Goal: Obtain resource: Download file/media

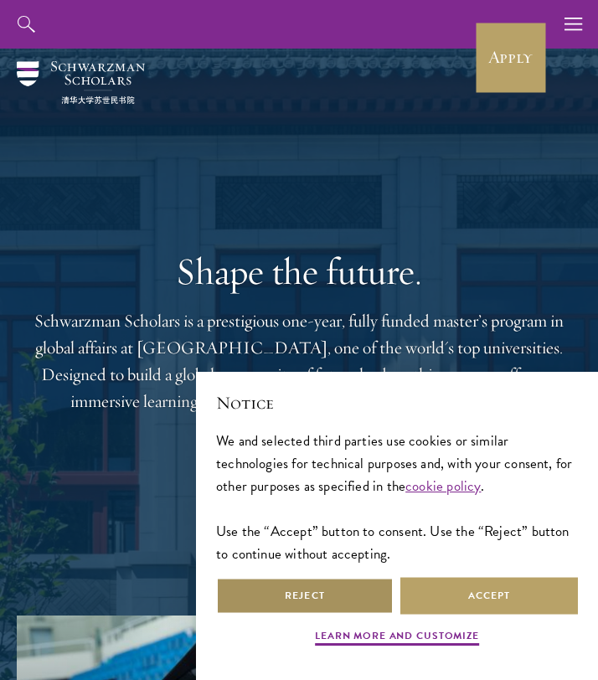
click at [279, 602] on button "Reject" at bounding box center [305, 596] width 178 height 38
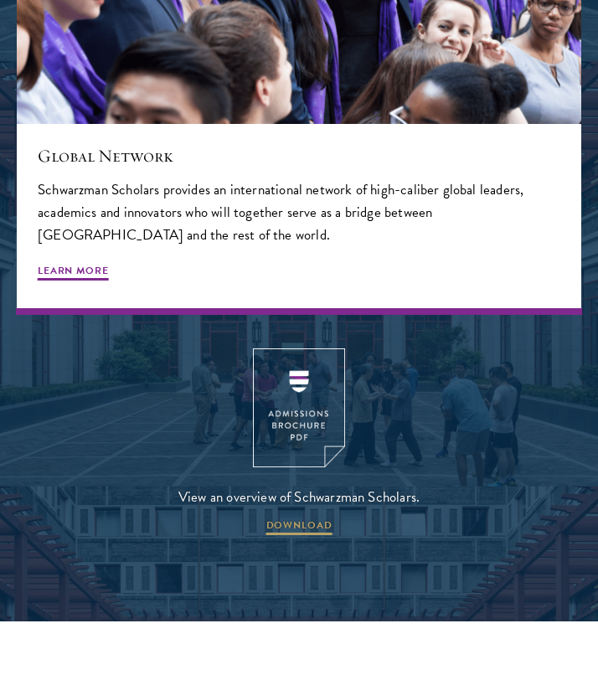
scroll to position [2799, 0]
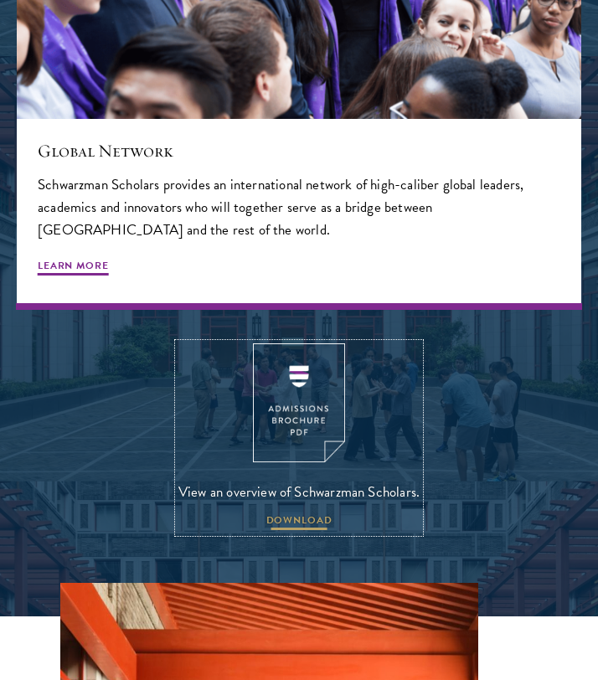
click at [279, 527] on span "DOWNLOAD" at bounding box center [299, 523] width 66 height 20
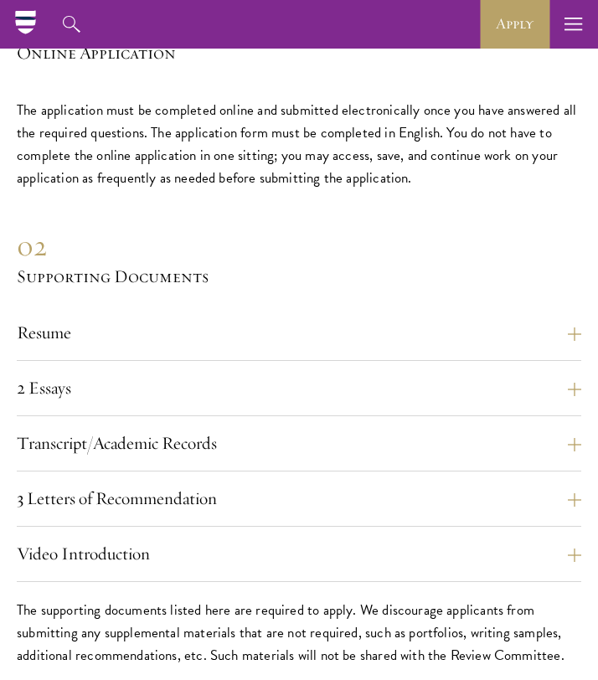
scroll to position [4443, 0]
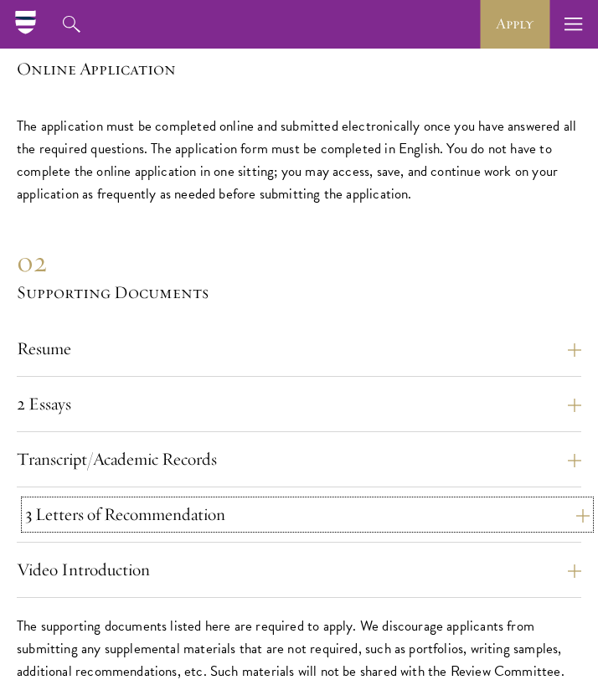
click at [100, 501] on button "3 Letters of Recommendation" at bounding box center [307, 515] width 565 height 28
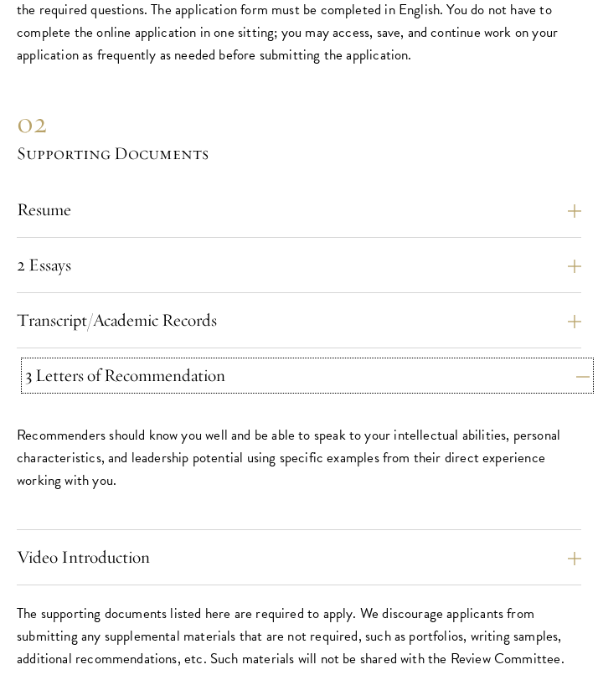
scroll to position [4586, 0]
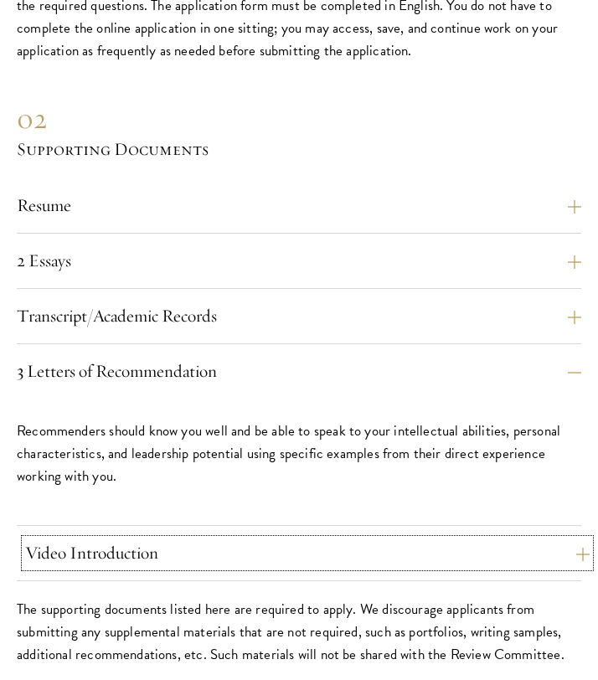
click at [101, 549] on button "Video Introduction" at bounding box center [307, 554] width 565 height 28
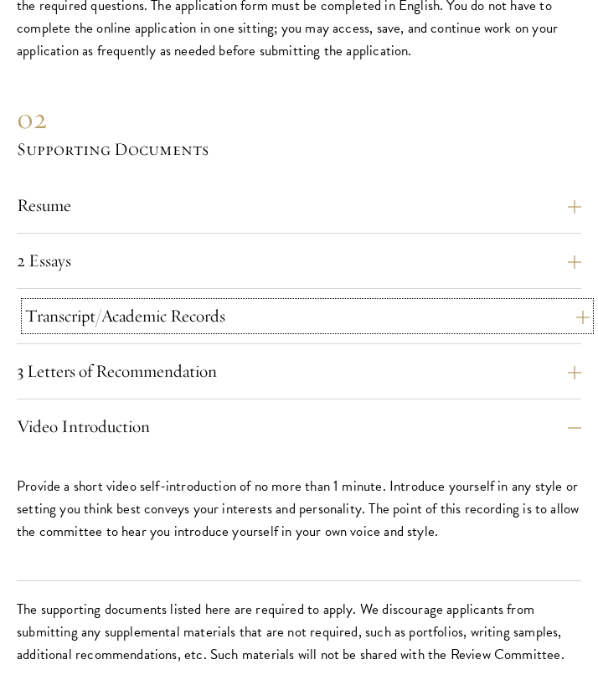
click at [136, 308] on button "Transcript/Academic Records" at bounding box center [307, 316] width 565 height 28
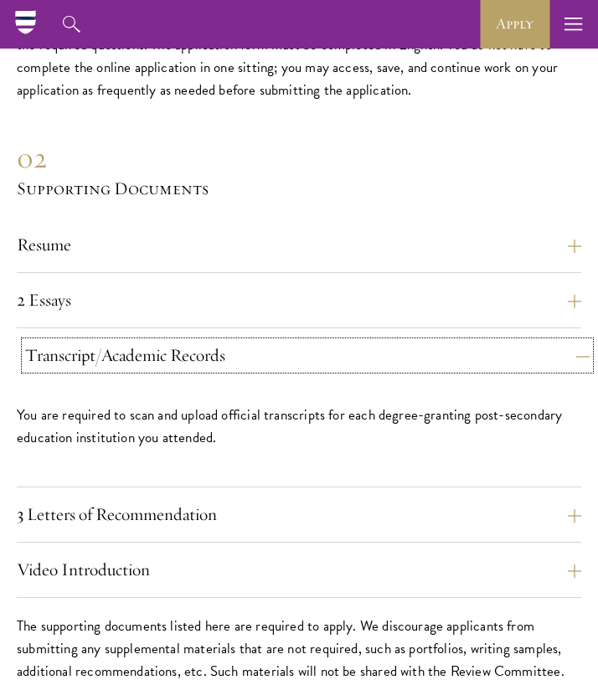
scroll to position [4534, 0]
